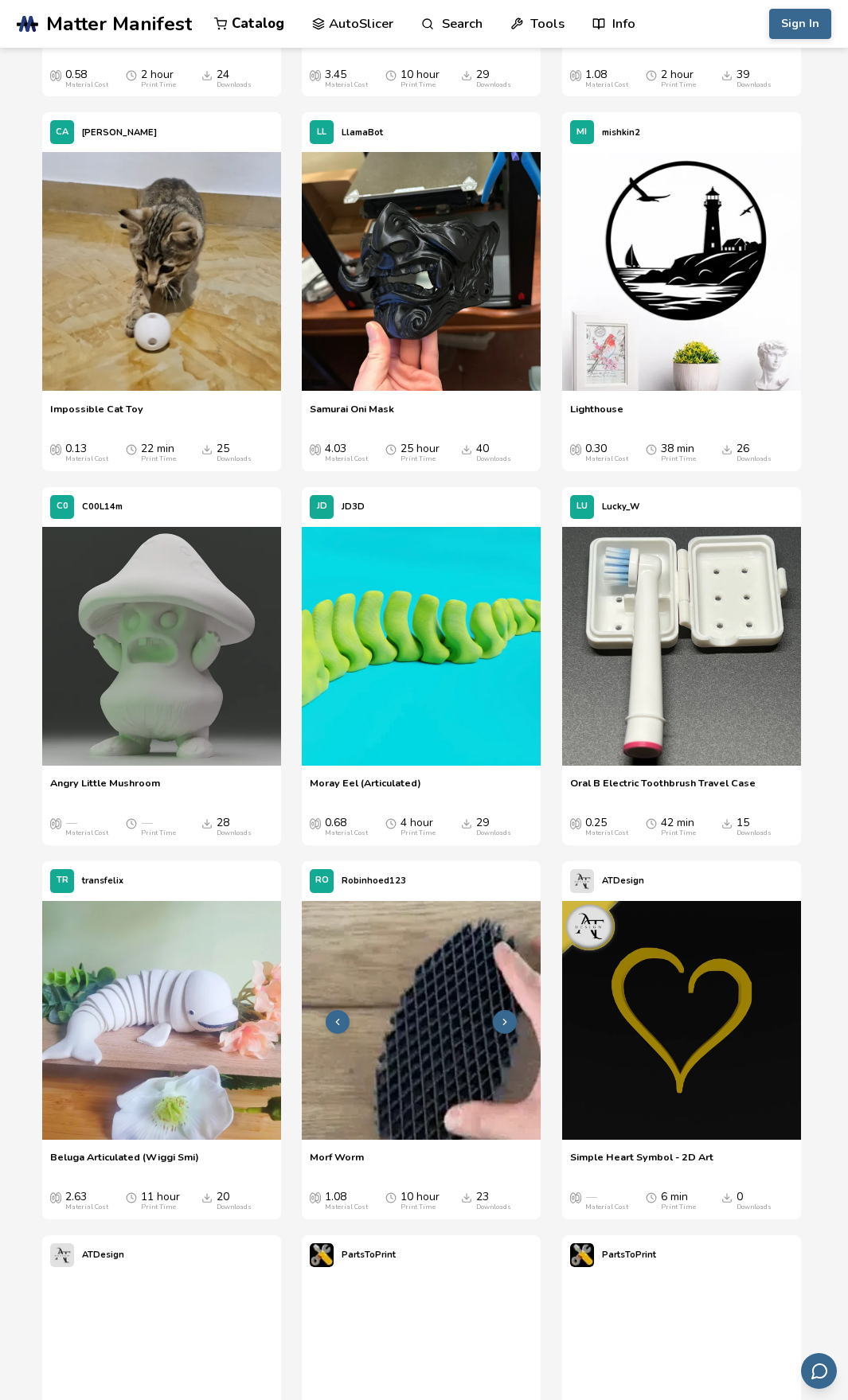
scroll to position [9766, 0]
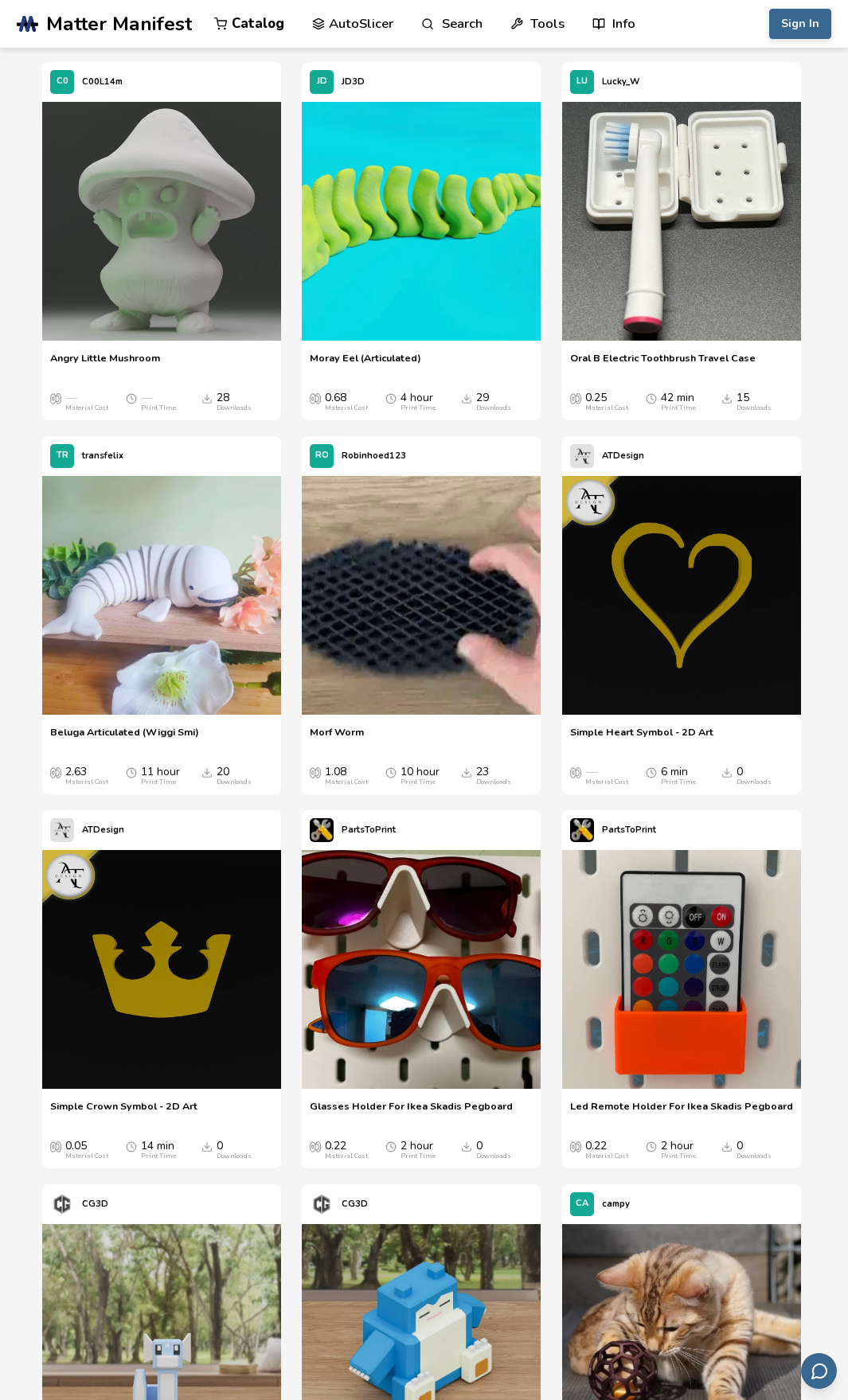
click at [395, 1124] on span "Glasses Holder For Ikea Skadis Pegboard" at bounding box center [412, 1112] width 203 height 24
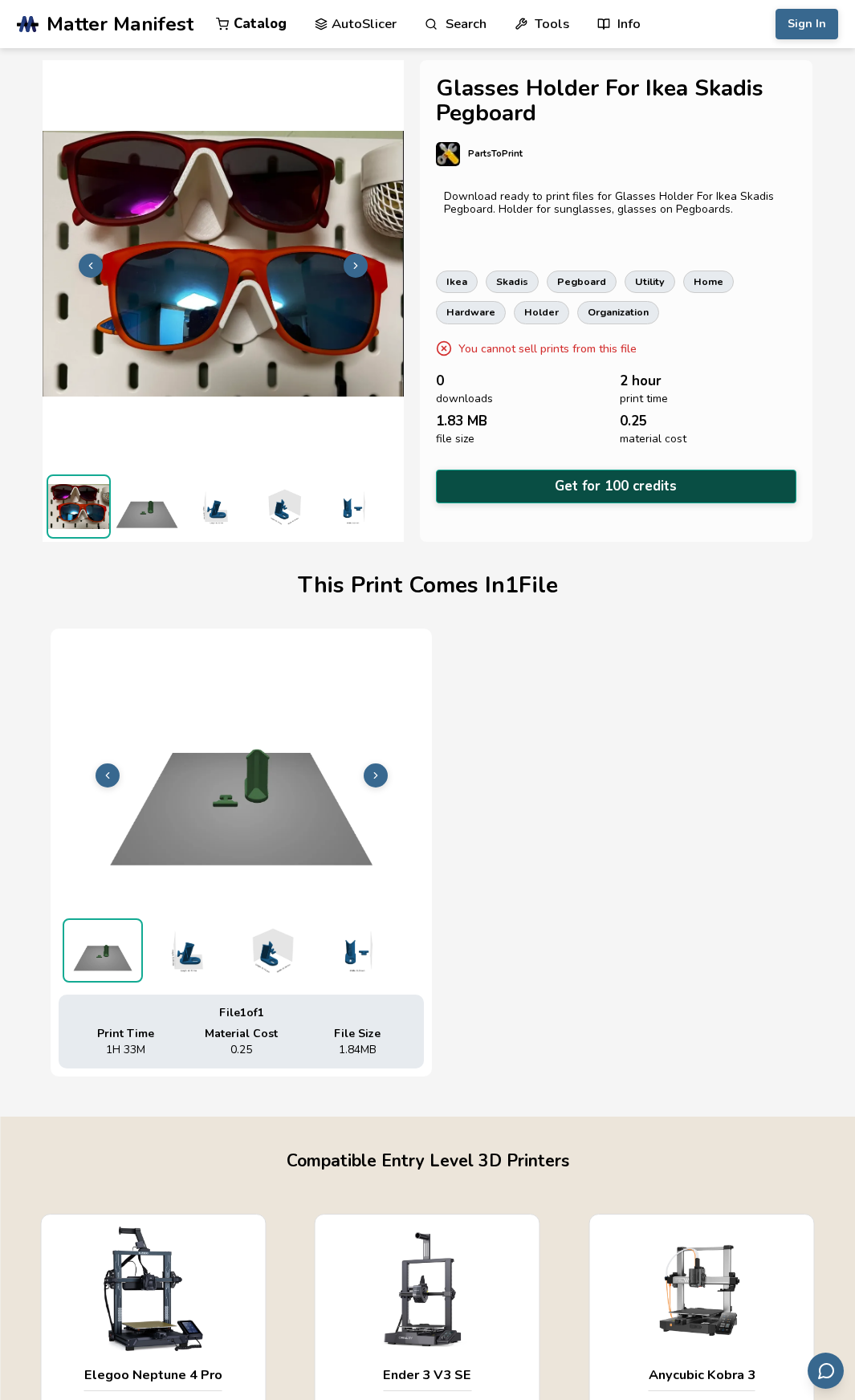
click at [620, 494] on button "Get for 100 credits" at bounding box center [617, 486] width 361 height 33
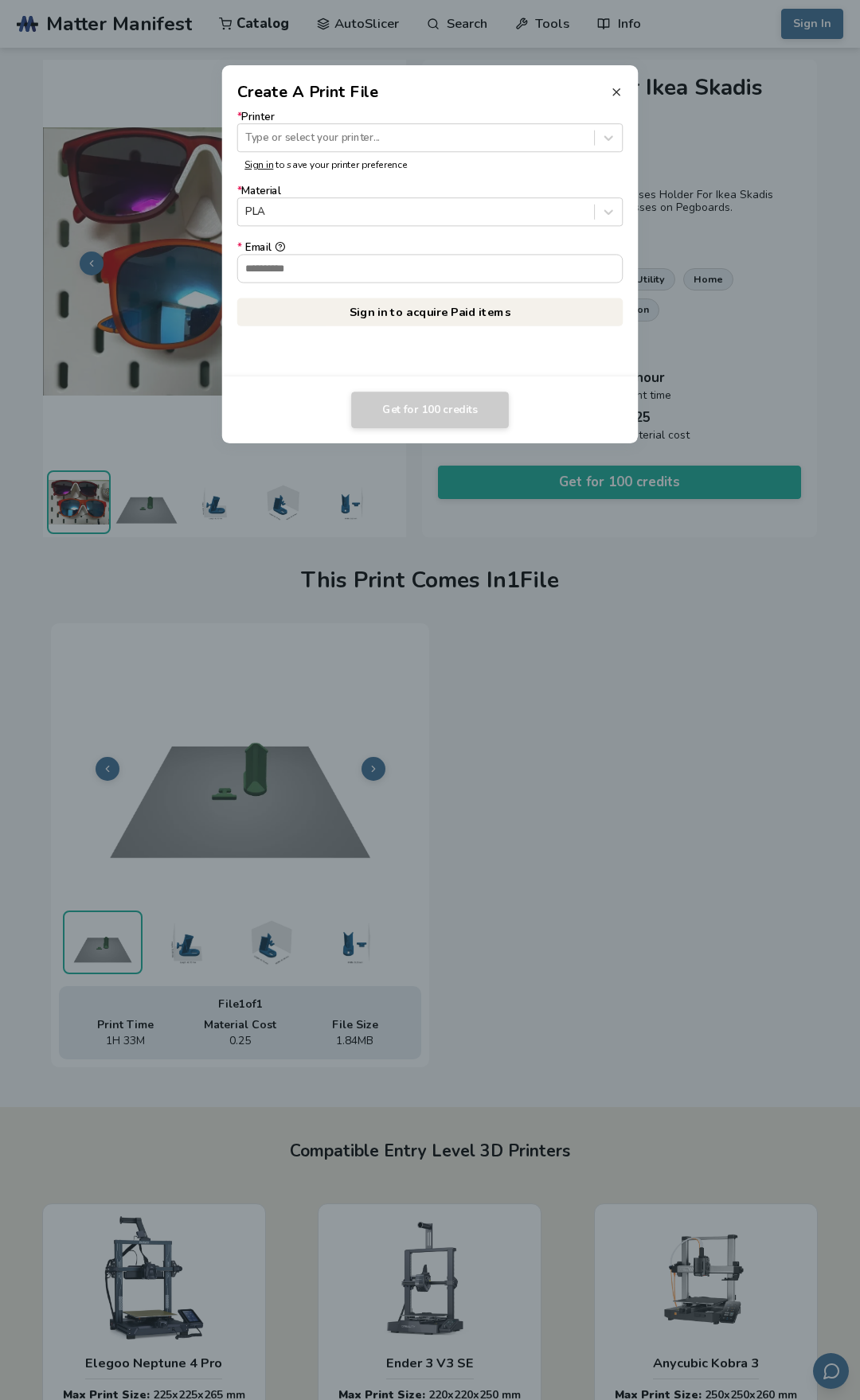
click at [615, 91] on line at bounding box center [616, 92] width 6 height 6
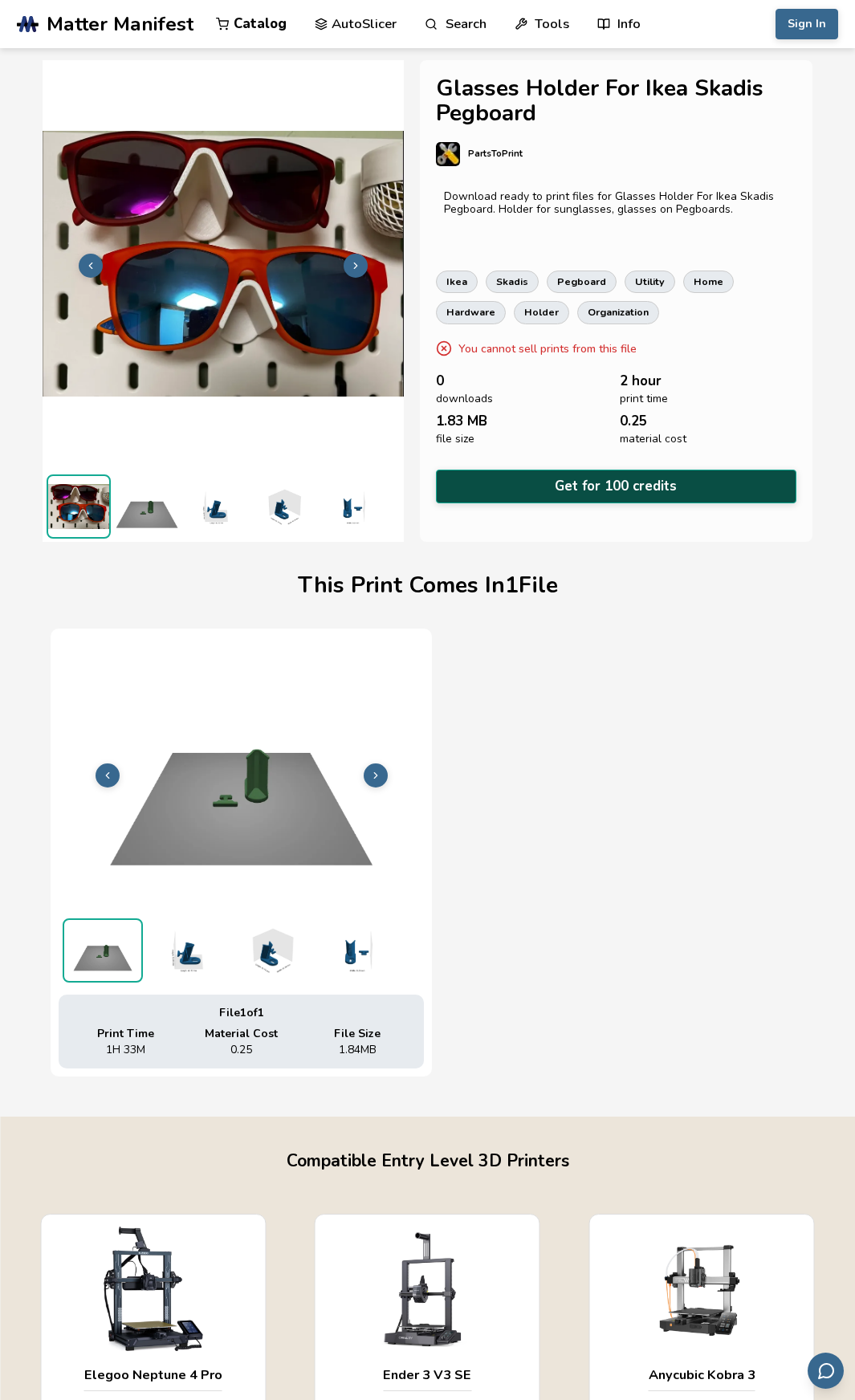
click at [555, 475] on button "Get for 100 credits" at bounding box center [617, 486] width 361 height 33
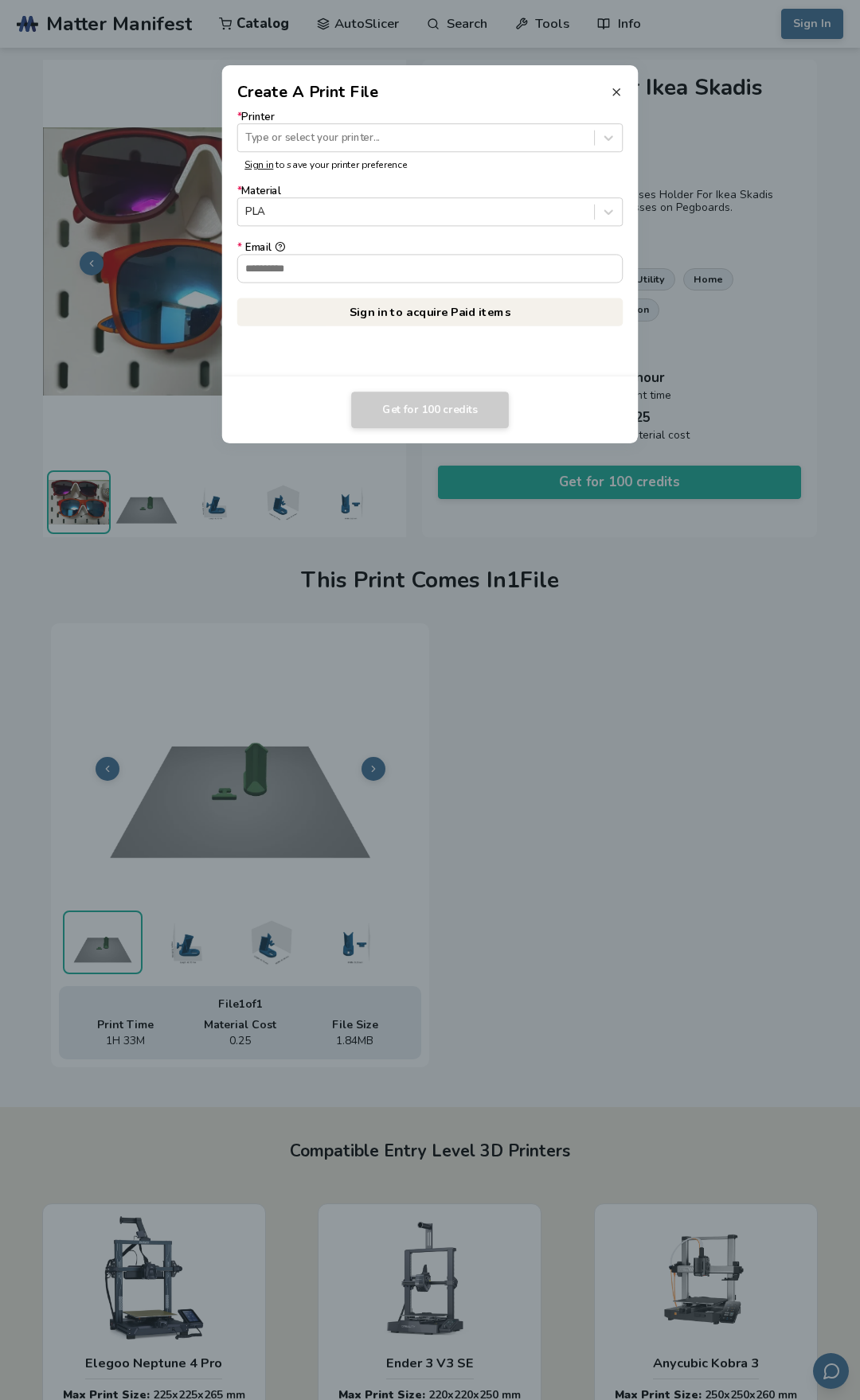
click at [622, 93] on icon at bounding box center [616, 92] width 13 height 13
